Goal: Find contact information: Find contact information

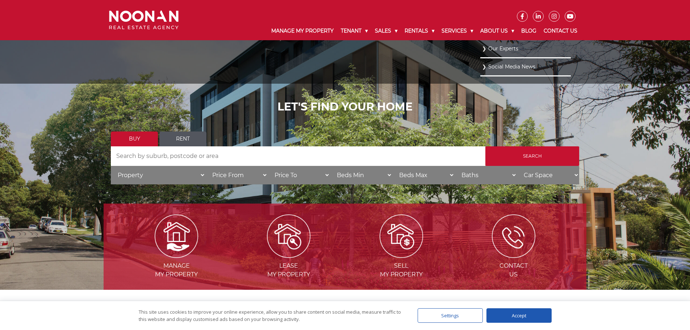
click at [508, 44] on link "Our Experts" at bounding box center [525, 49] width 87 height 10
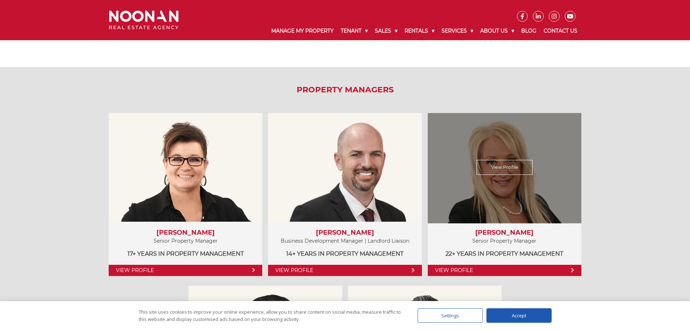
scroll to position [326, 0]
